Goal: Task Accomplishment & Management: Use online tool/utility

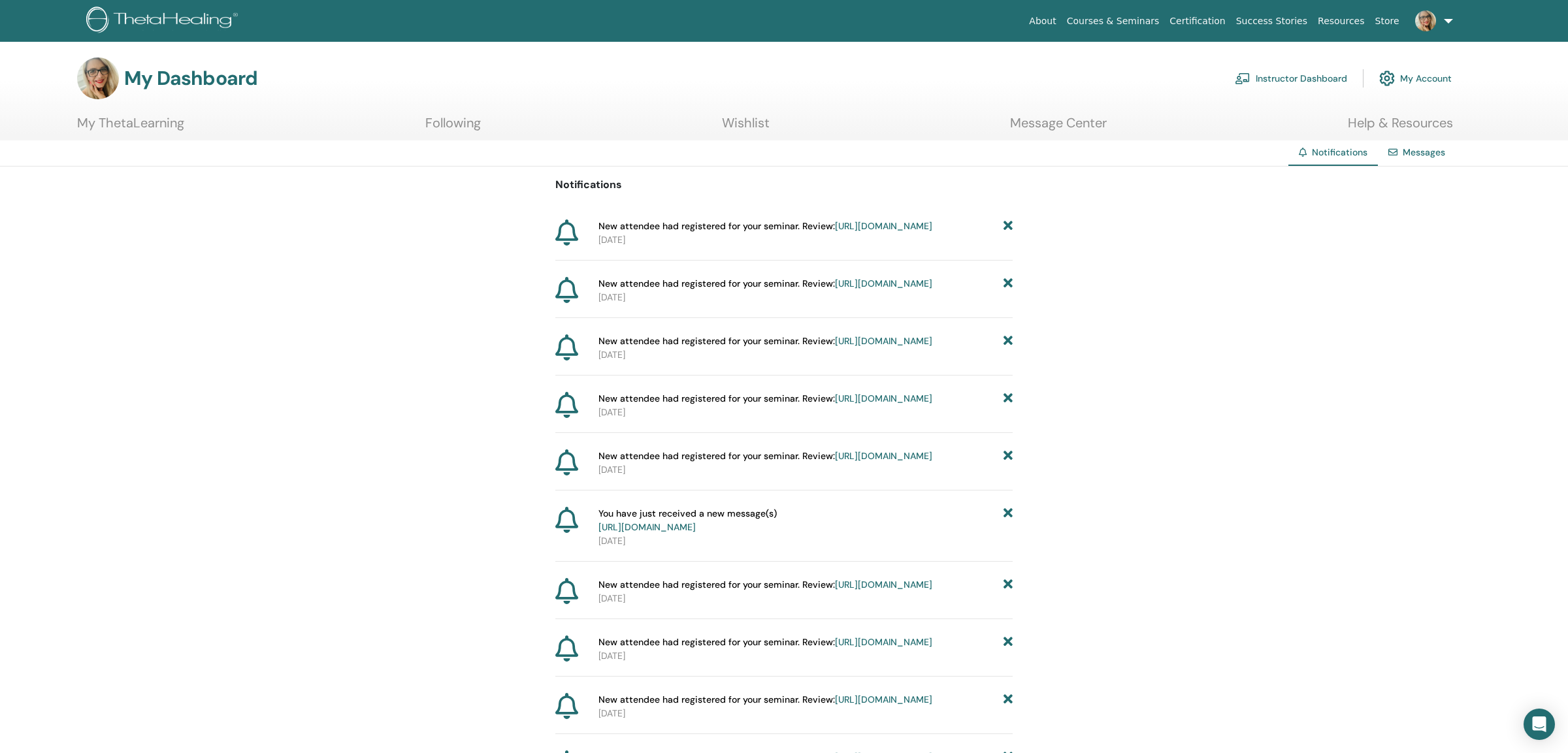
click at [808, 232] on link "https://member.thetahealing.com/instructor/seminar/374611/attendees" at bounding box center [883, 226] width 97 height 12
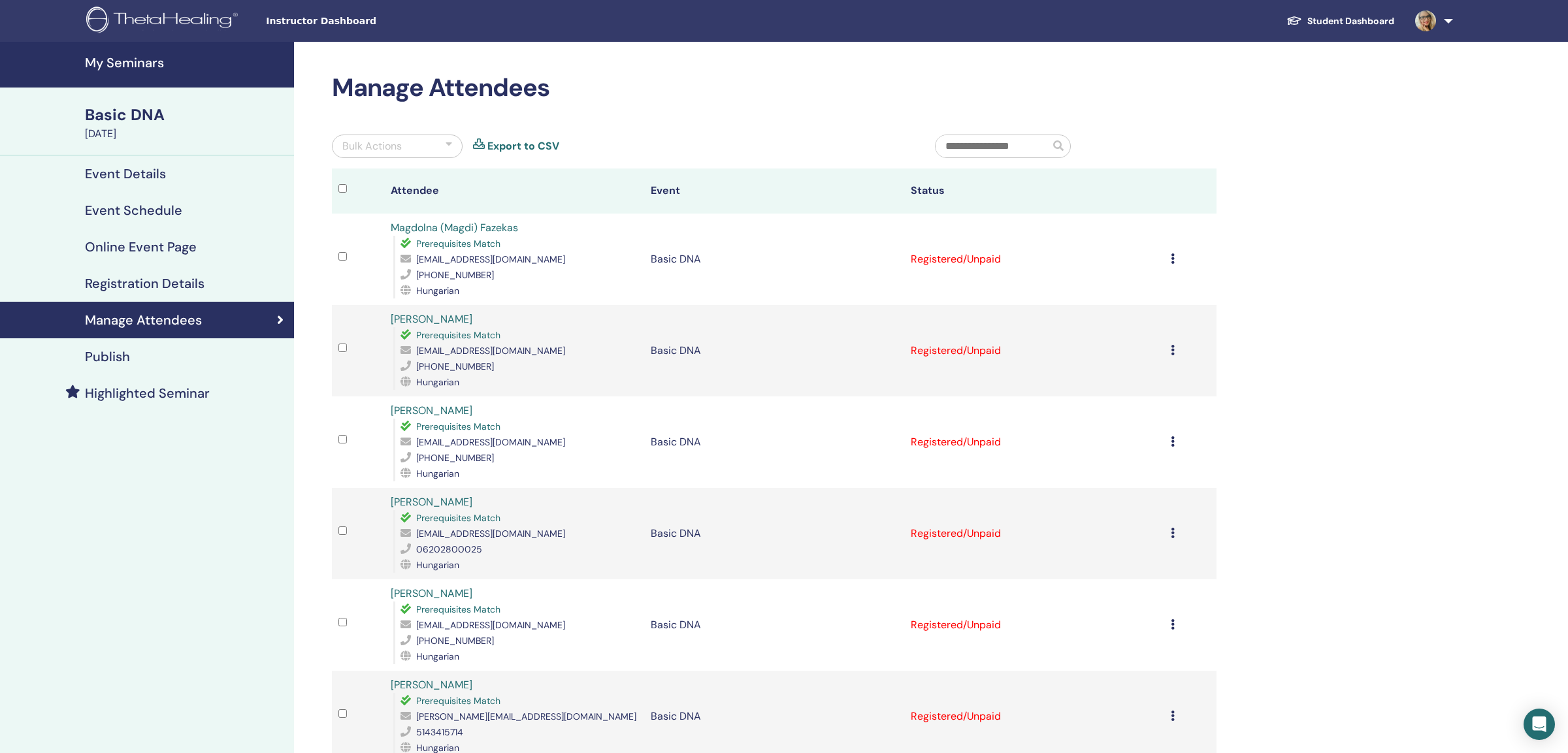
click at [391, 152] on div "Bulk Actions" at bounding box center [372, 146] width 60 height 16
click at [419, 296] on p "Certify All Attendees" at bounding box center [398, 293] width 109 height 16
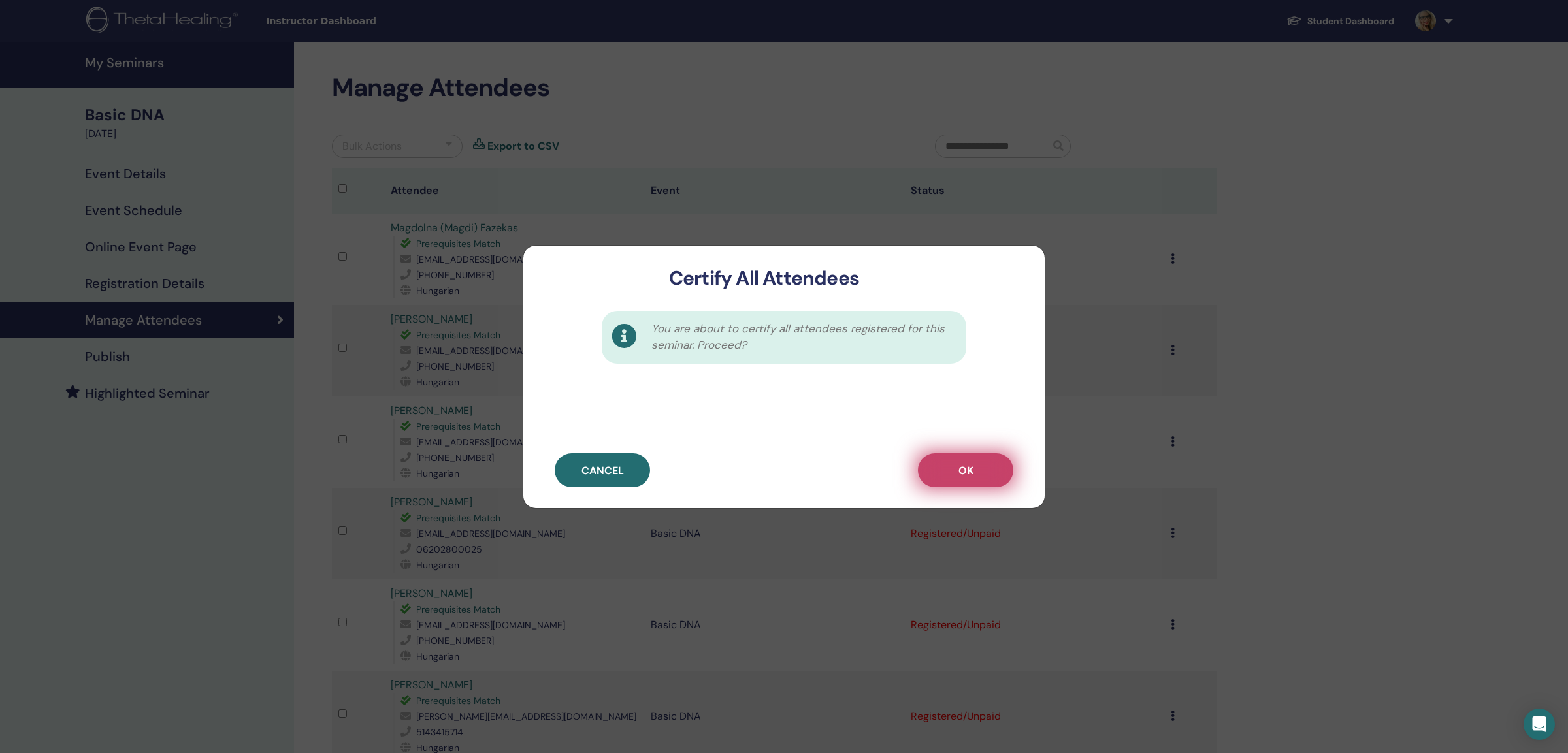
click at [991, 471] on button "OK" at bounding box center [965, 470] width 96 height 34
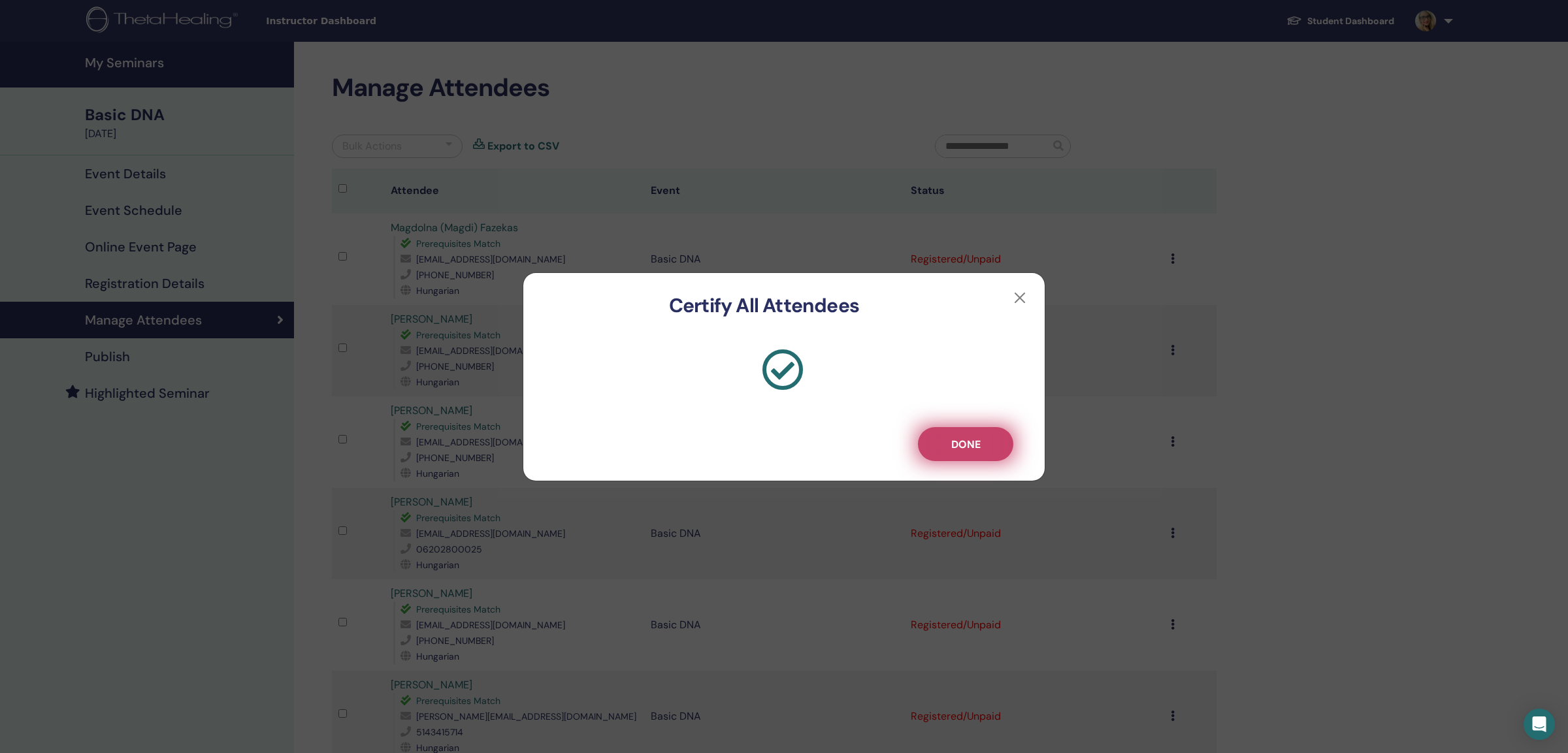
click at [954, 441] on span "Done" at bounding box center [965, 444] width 29 height 14
